Goal: Find specific page/section: Find specific page/section

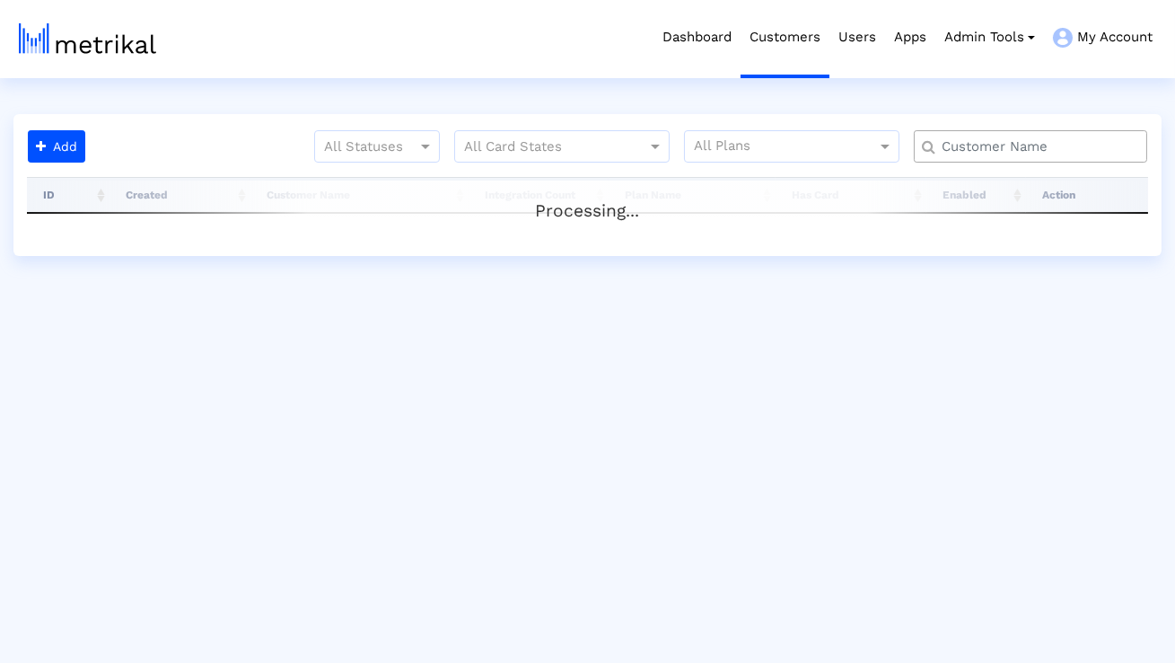
click at [970, 149] on input "text" at bounding box center [1034, 146] width 211 height 19
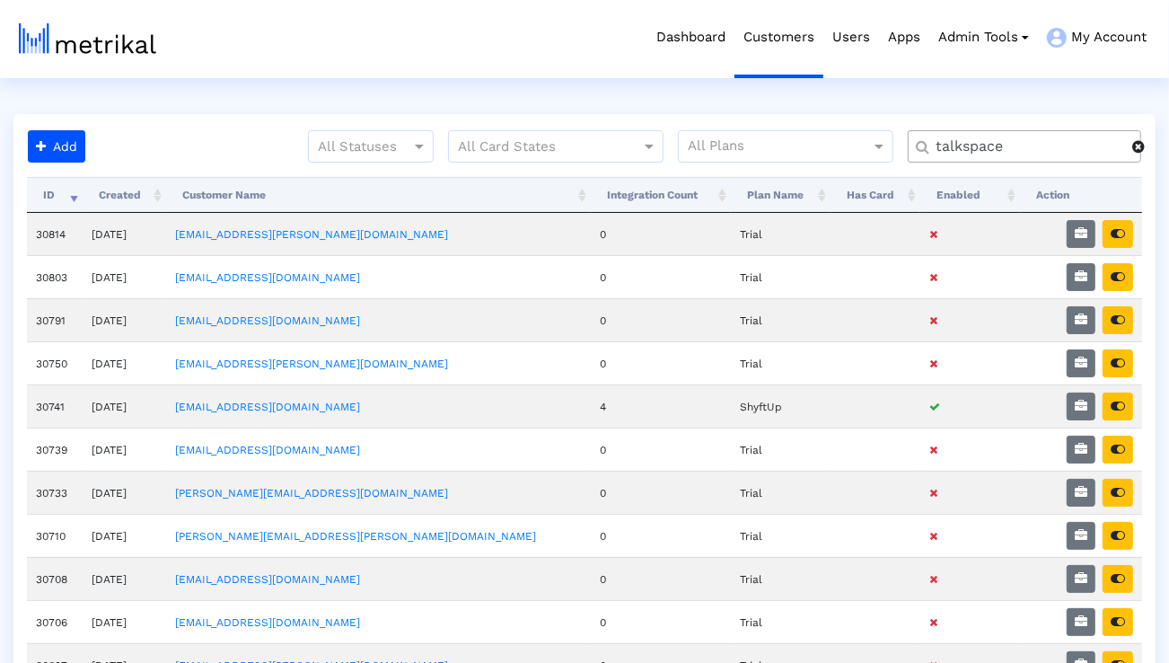
type input "talkspace"
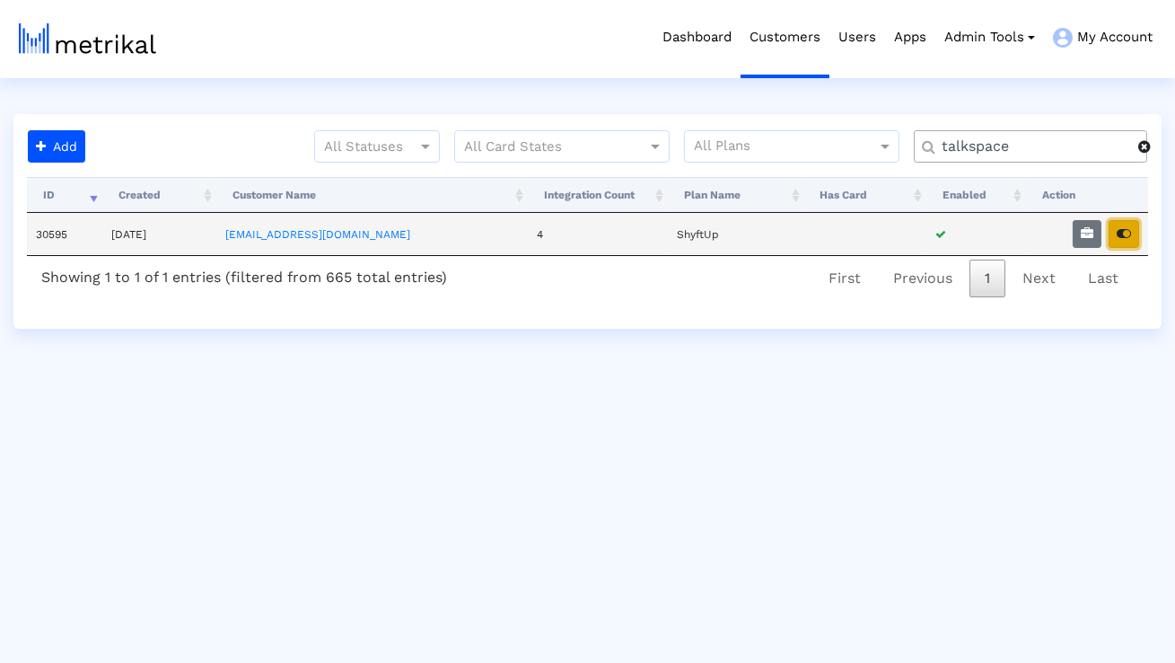
click at [1116, 239] on button "button" at bounding box center [1124, 234] width 31 height 28
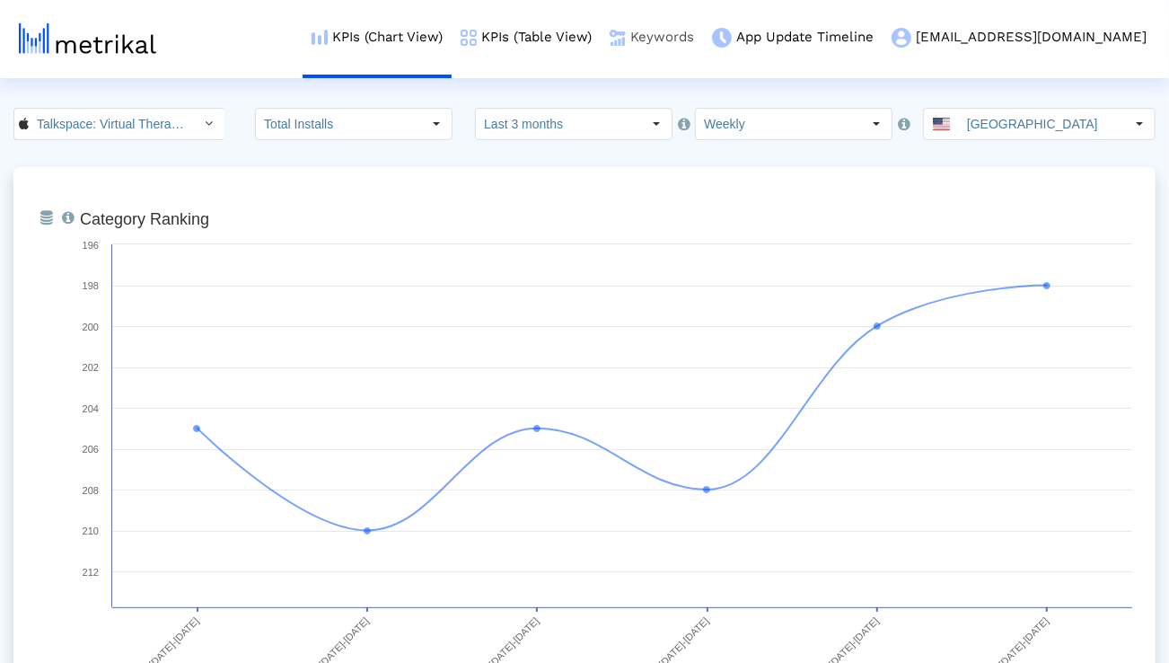
click at [703, 46] on link "Keywords" at bounding box center [652, 37] width 102 height 75
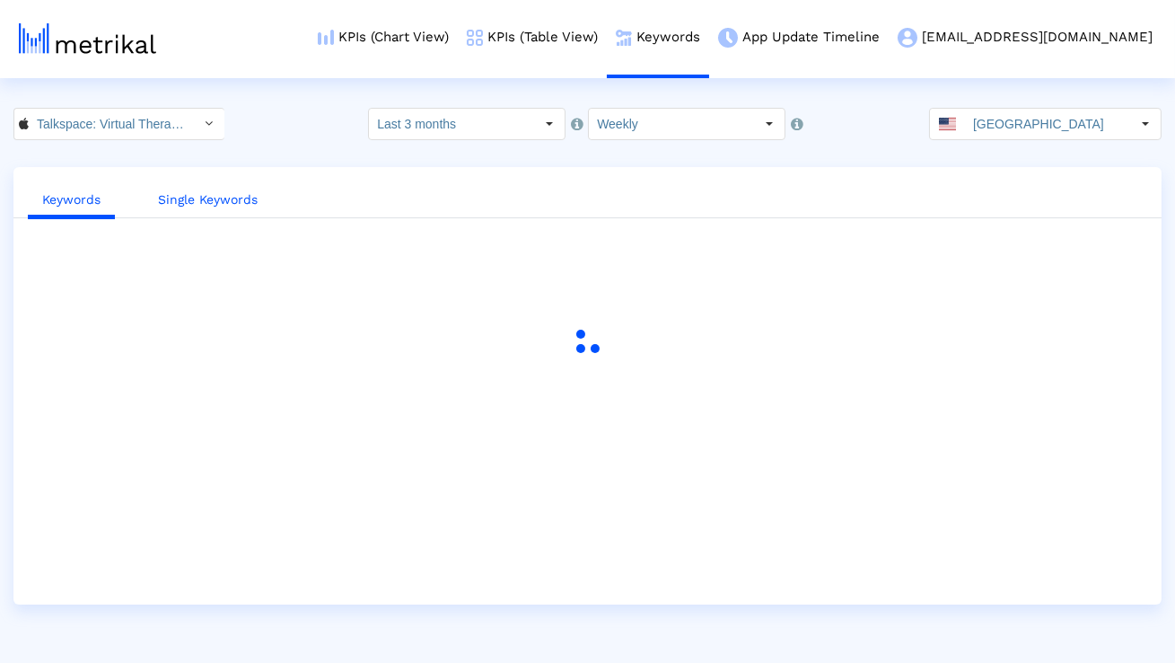
click at [244, 192] on link "Single Keywords" at bounding box center [208, 199] width 128 height 33
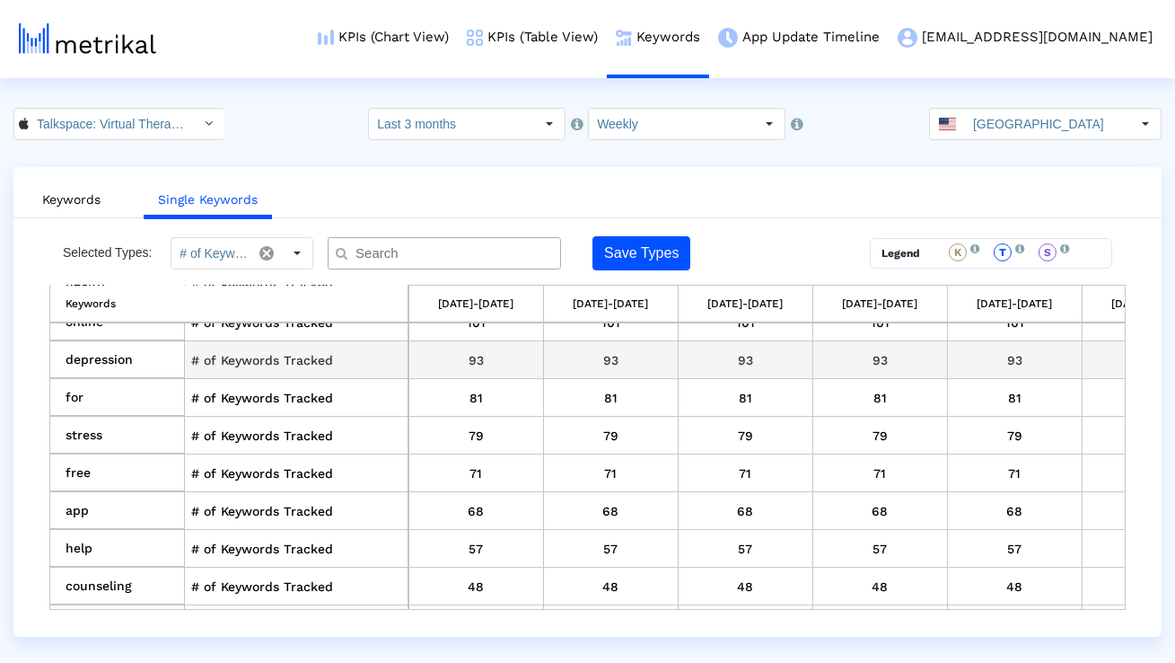
scroll to position [184, 0]
